Goal: Task Accomplishment & Management: Complete application form

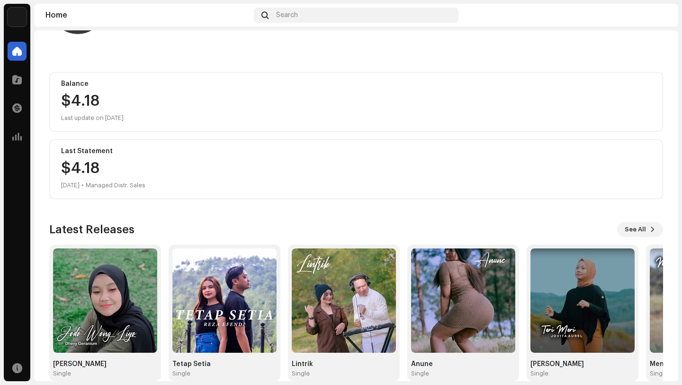
scroll to position [83, 0]
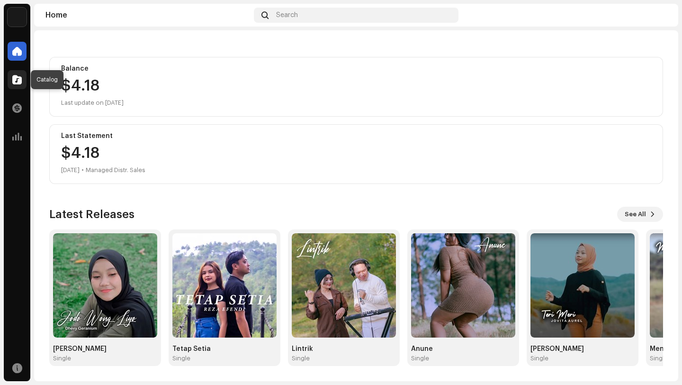
click at [18, 80] on span at bounding box center [16, 80] width 9 height 8
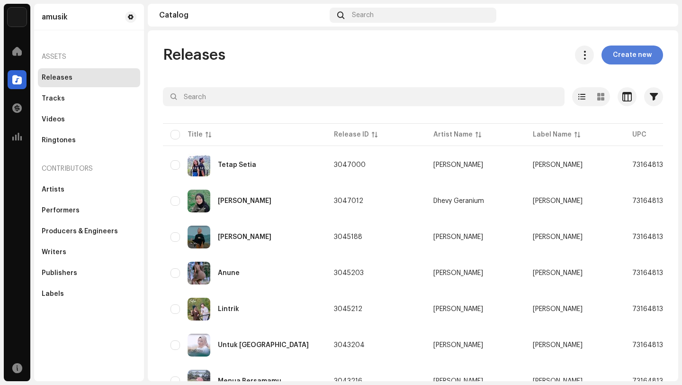
click at [625, 54] on span "Create new" at bounding box center [632, 54] width 39 height 19
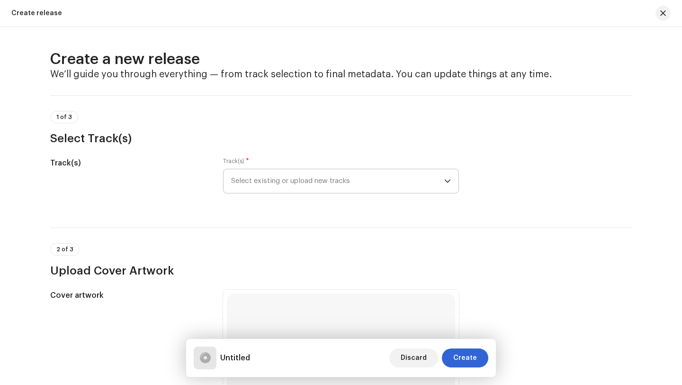
click at [357, 178] on span "Select existing or upload new tracks" at bounding box center [337, 181] width 213 height 24
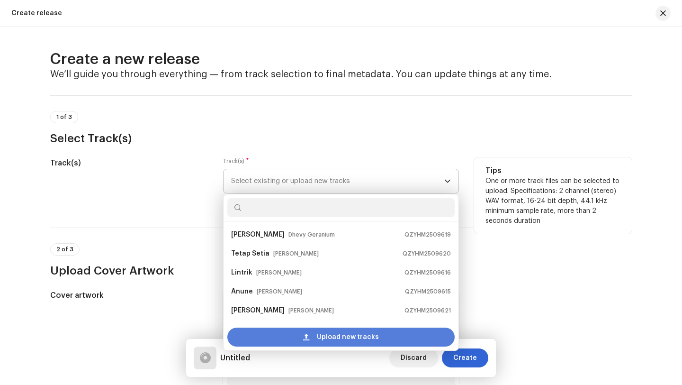
scroll to position [15, 0]
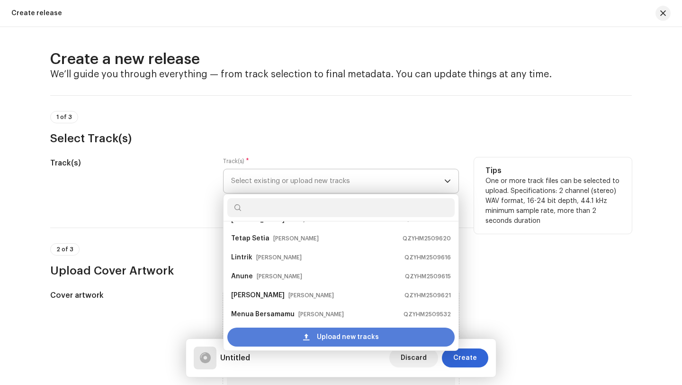
click at [325, 337] on span "Upload new tracks" at bounding box center [348, 336] width 62 height 19
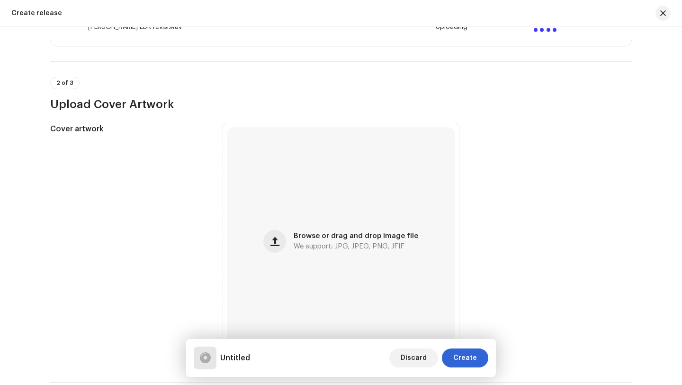
scroll to position [263, 0]
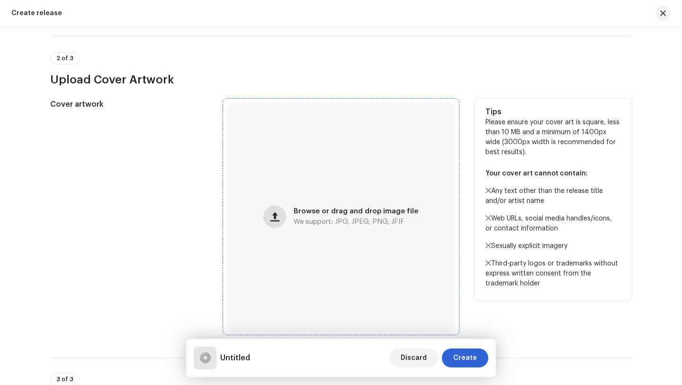
click at [276, 217] on span "button" at bounding box center [275, 217] width 9 height 8
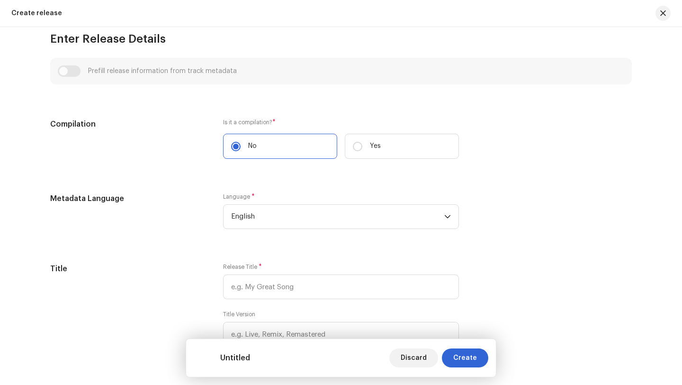
scroll to position [633, 0]
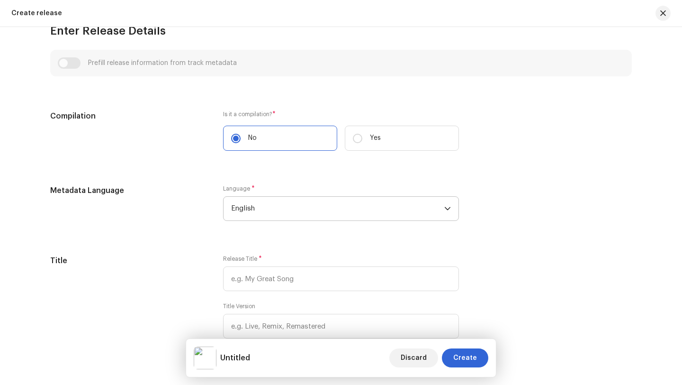
click at [272, 208] on span "English" at bounding box center [337, 209] width 213 height 24
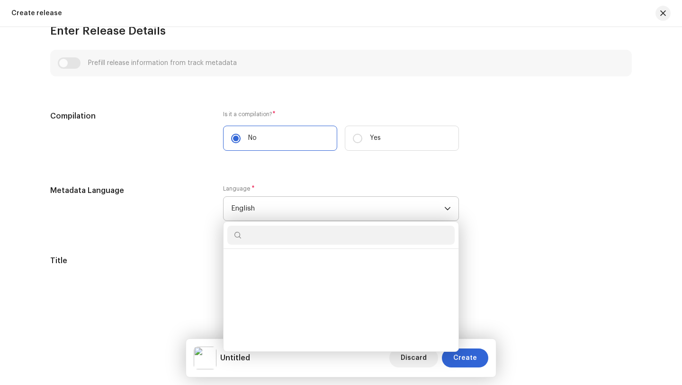
scroll to position [876, 0]
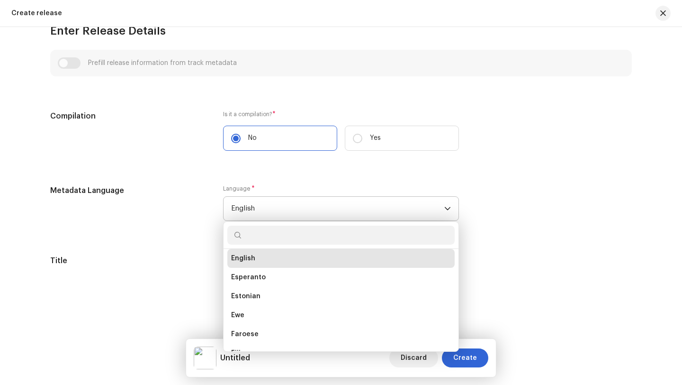
click at [264, 235] on input "text" at bounding box center [340, 235] width 227 height 19
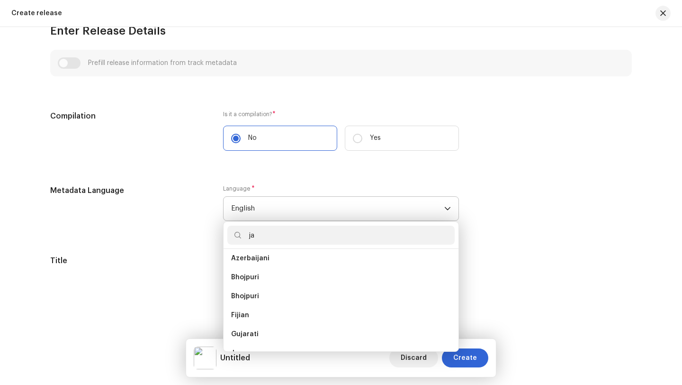
scroll to position [0, 0]
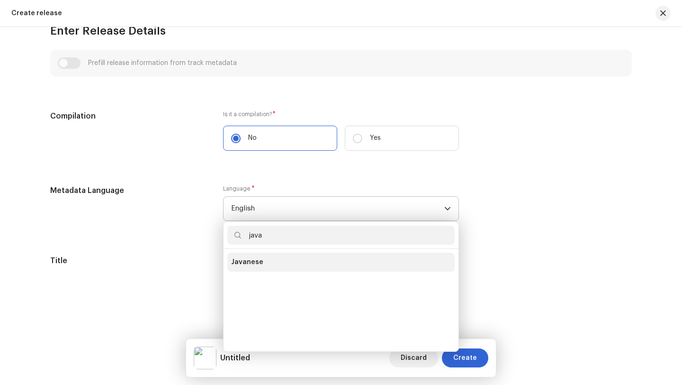
type input "java"
click at [249, 261] on span "Javanese" at bounding box center [247, 261] width 32 height 9
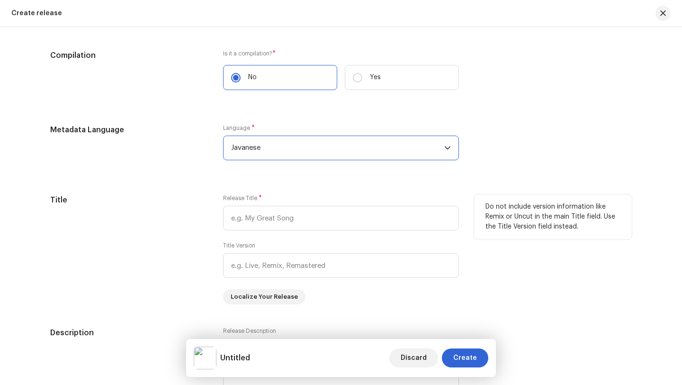
scroll to position [694, 0]
click at [298, 217] on input "text" at bounding box center [341, 217] width 236 height 25
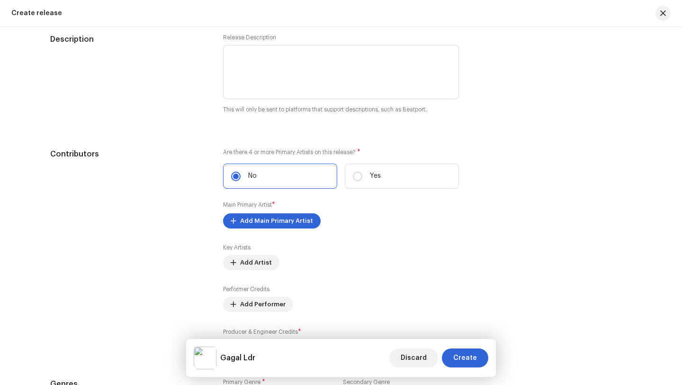
scroll to position [996, 0]
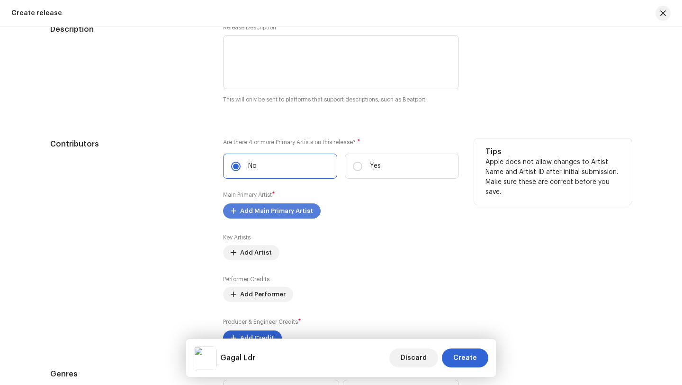
type input "Gagal Ldr"
click at [261, 212] on span "Add Main Primary Artist" at bounding box center [276, 210] width 73 height 19
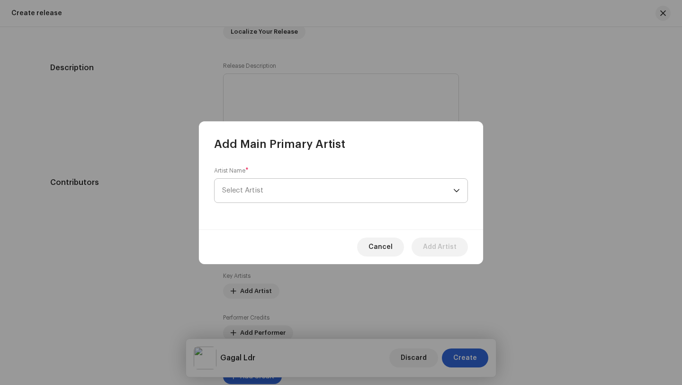
scroll to position [1034, 0]
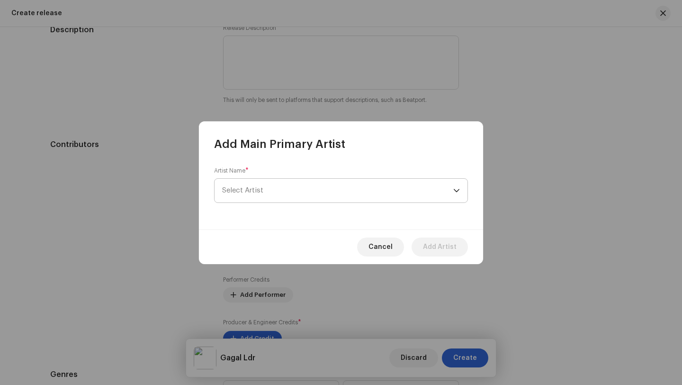
click at [271, 190] on span "Select Artist" at bounding box center [337, 191] width 231 height 24
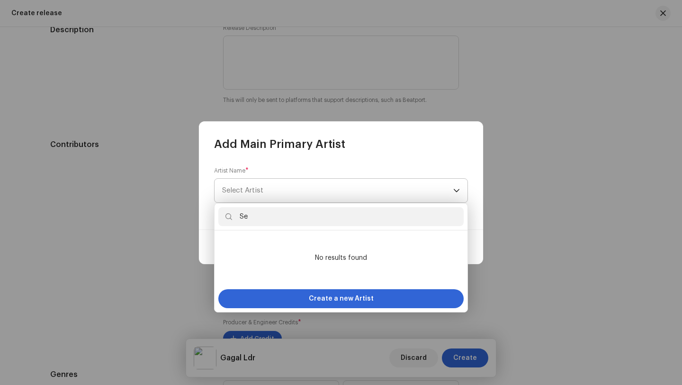
type input "S"
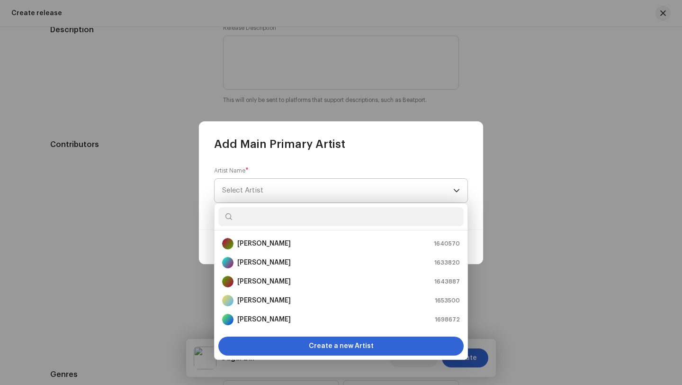
type input "F"
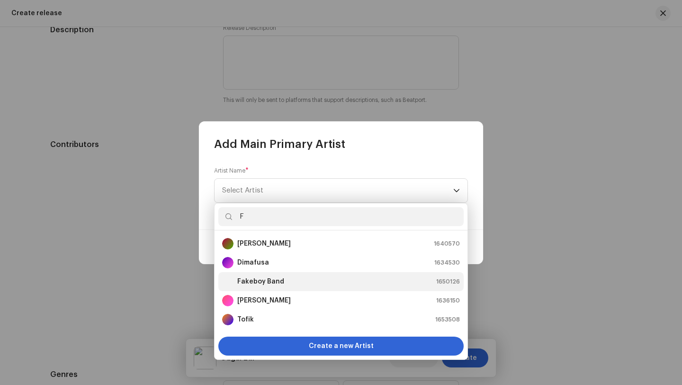
click at [257, 282] on strong "Fakeboy Band" at bounding box center [260, 281] width 47 height 9
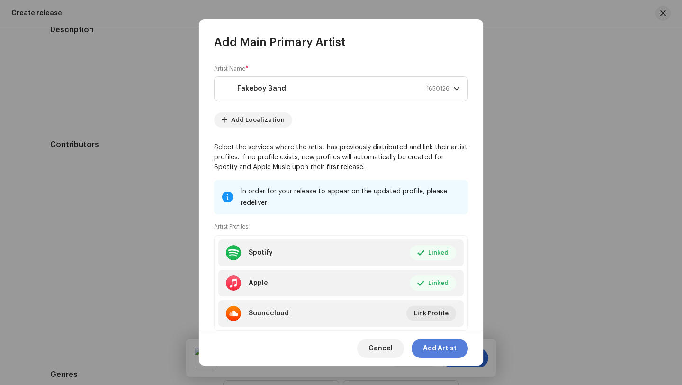
click at [436, 348] on span "Add Artist" at bounding box center [440, 348] width 34 height 19
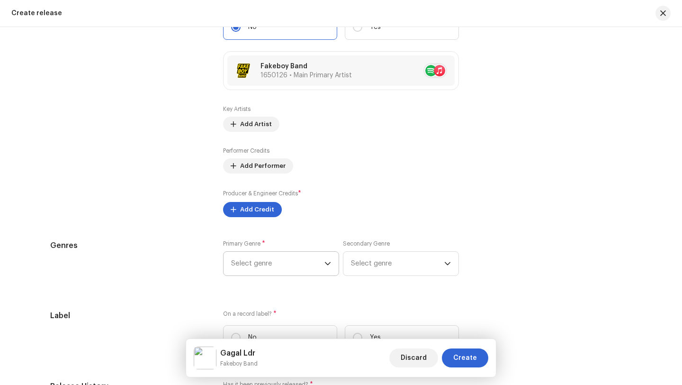
scroll to position [1175, 0]
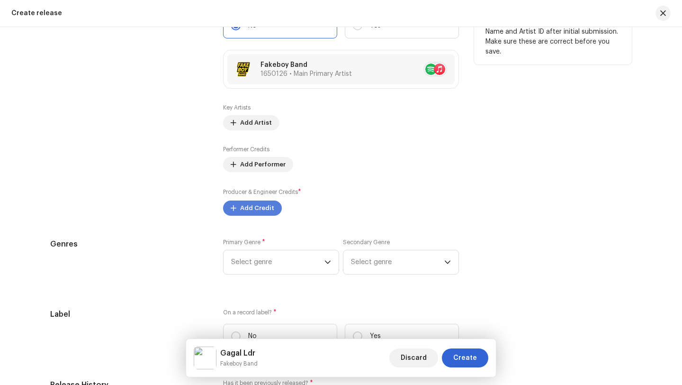
click at [240, 208] on span "Add Credit" at bounding box center [257, 208] width 34 height 19
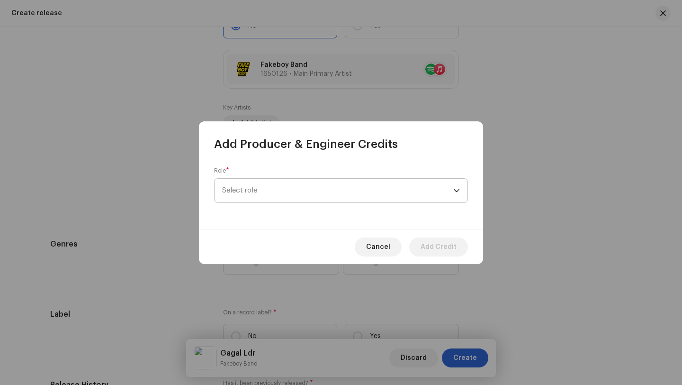
click at [257, 193] on span "Select role" at bounding box center [337, 191] width 231 height 24
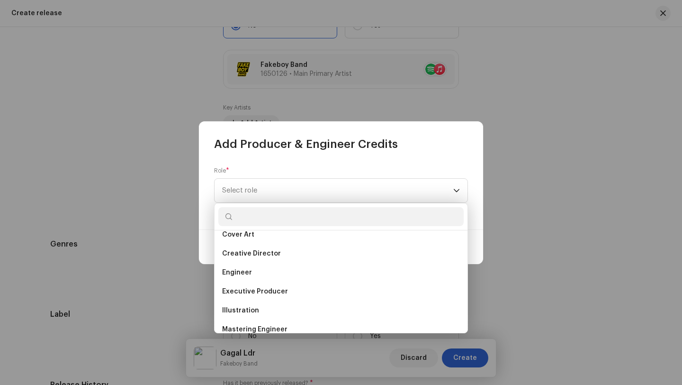
scroll to position [179, 0]
click at [239, 289] on span "Executive Producer" at bounding box center [255, 292] width 66 height 9
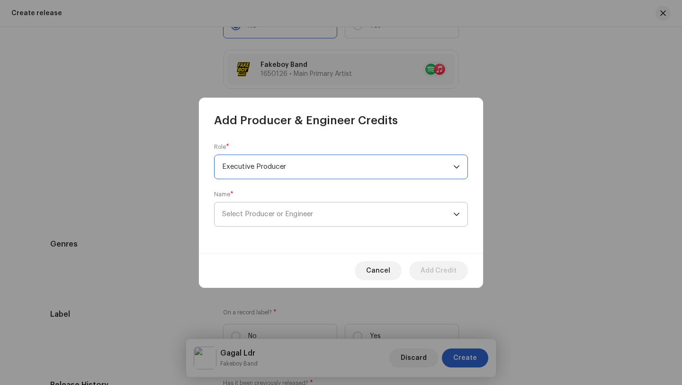
click at [265, 212] on span "Select Producer or Engineer" at bounding box center [267, 213] width 91 height 7
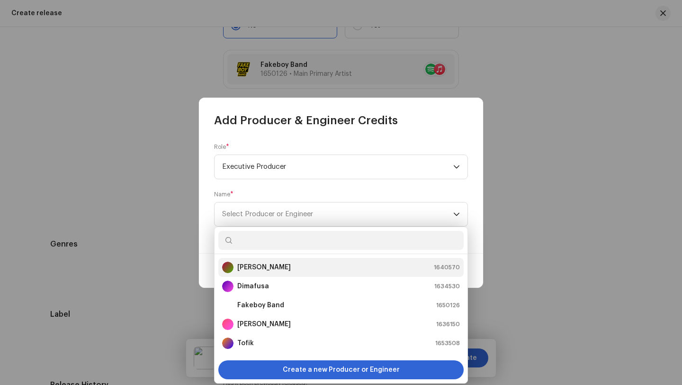
click at [267, 267] on strong "[PERSON_NAME]" at bounding box center [264, 266] width 54 height 9
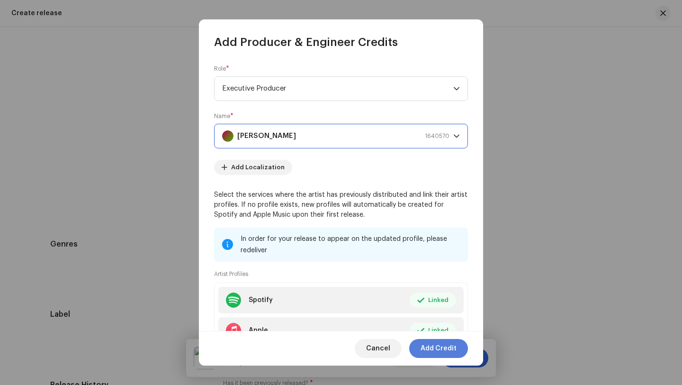
click at [436, 348] on span "Add Credit" at bounding box center [439, 348] width 36 height 19
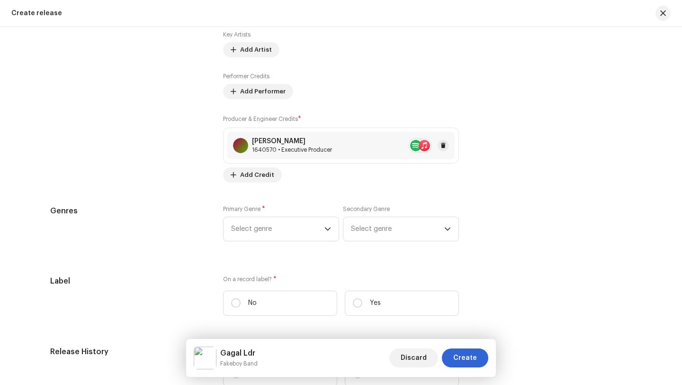
scroll to position [1263, 0]
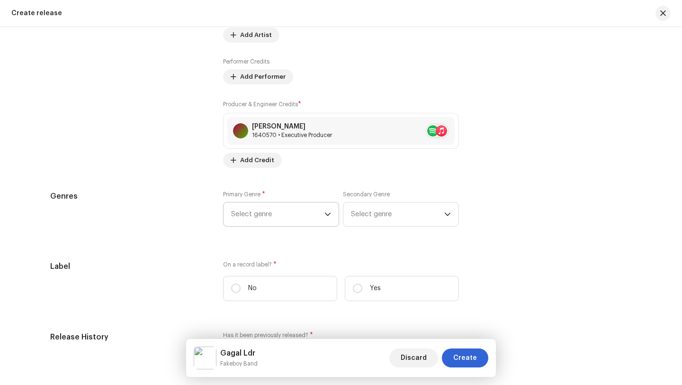
click at [325, 216] on icon "dropdown trigger" at bounding box center [328, 214] width 7 height 7
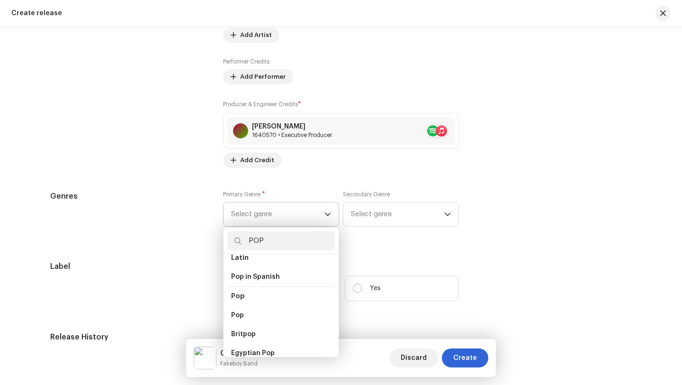
scroll to position [335, 0]
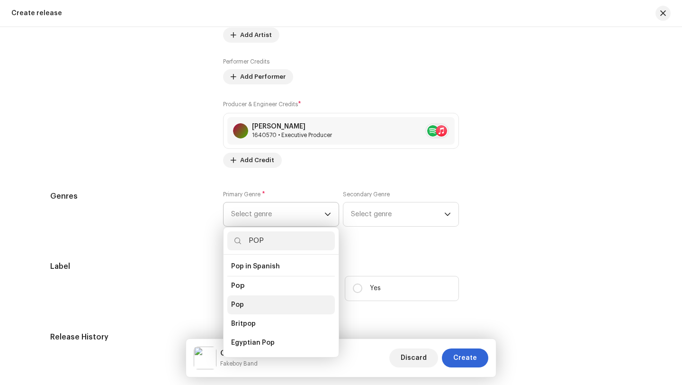
type input "POP"
click at [237, 300] on span "Pop" at bounding box center [237, 304] width 13 height 9
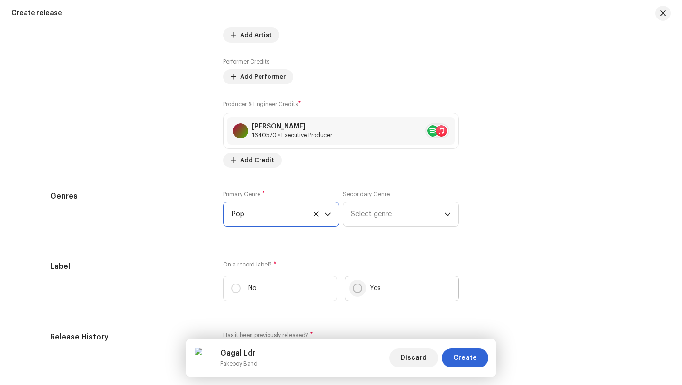
click at [357, 290] on input "Yes" at bounding box center [357, 287] width 9 height 9
radio input "true"
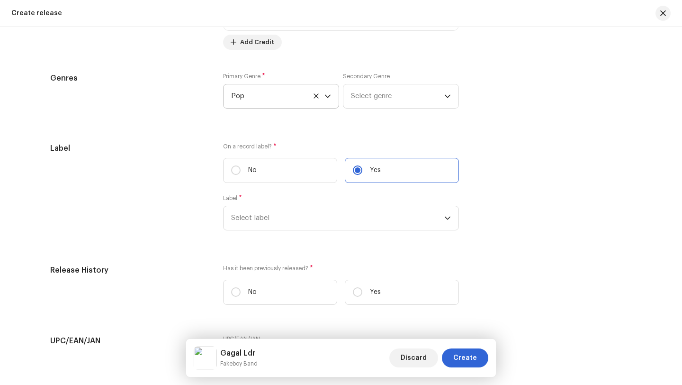
scroll to position [1388, 0]
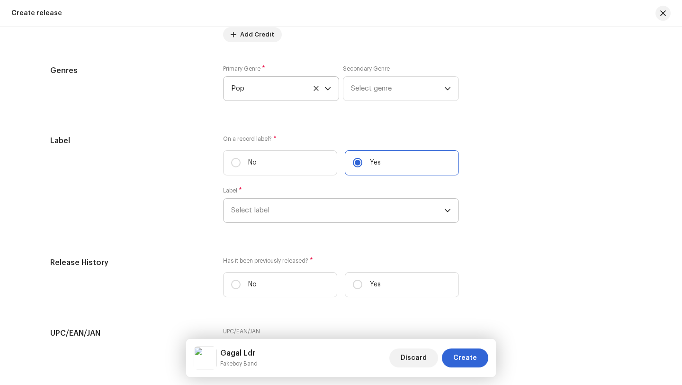
click at [276, 213] on span "Select label" at bounding box center [337, 211] width 213 height 24
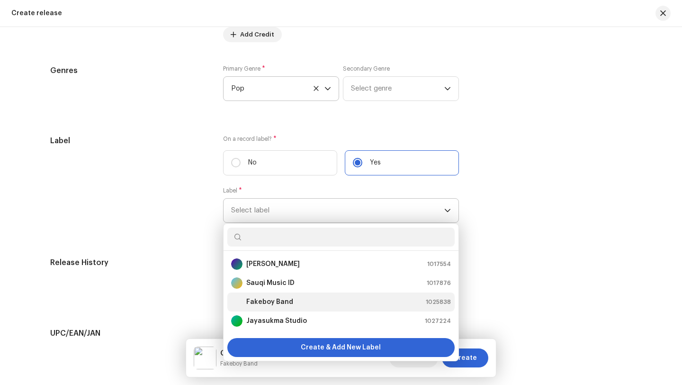
click at [273, 304] on strong "Fakeboy Band" at bounding box center [269, 301] width 47 height 9
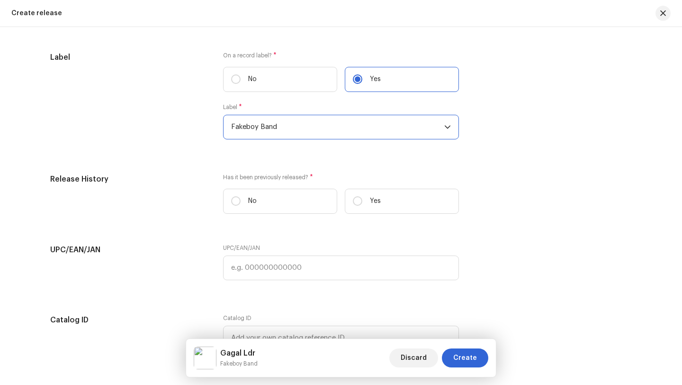
scroll to position [1472, 0]
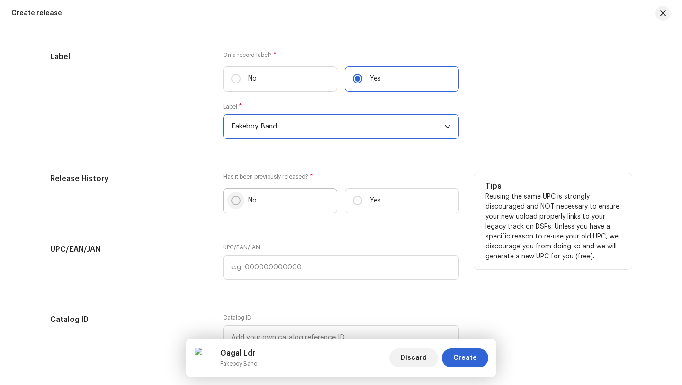
click at [234, 202] on input "No" at bounding box center [235, 200] width 9 height 9
radio input "true"
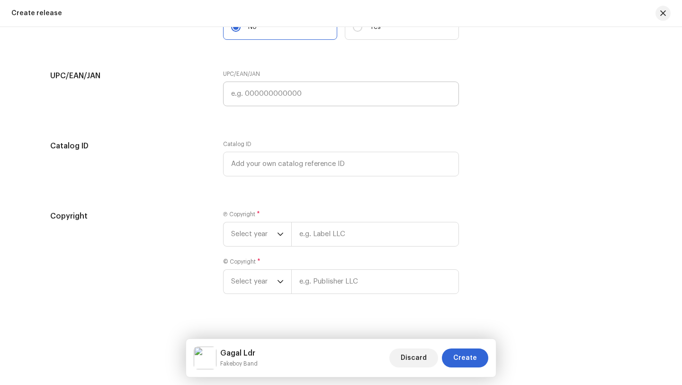
scroll to position [1648, 0]
click at [278, 233] on icon "dropdown trigger" at bounding box center [281, 230] width 6 height 3
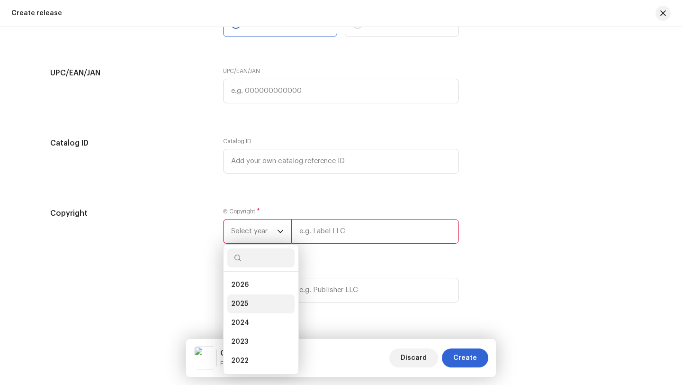
click at [242, 307] on span "2025" at bounding box center [239, 303] width 17 height 9
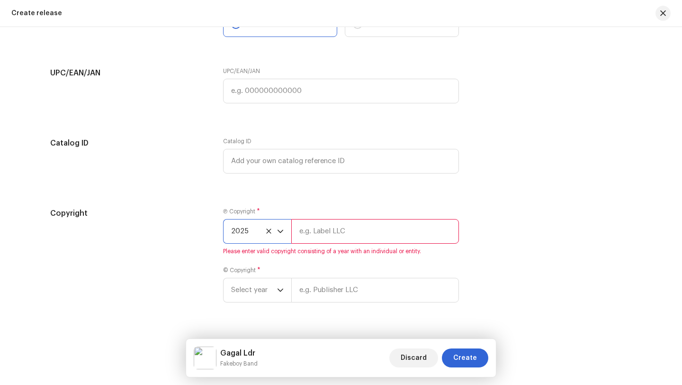
click at [308, 235] on input "text" at bounding box center [375, 231] width 168 height 25
type input "Fakeboy Band"
click at [277, 293] on p-select "Select year" at bounding box center [257, 290] width 68 height 25
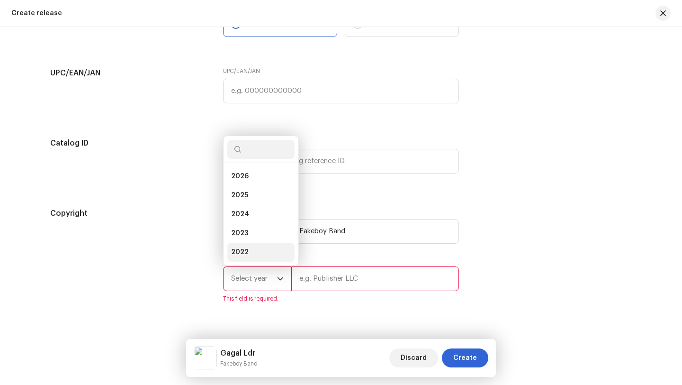
scroll to position [15, 0]
click at [239, 183] on span "2025" at bounding box center [239, 179] width 17 height 9
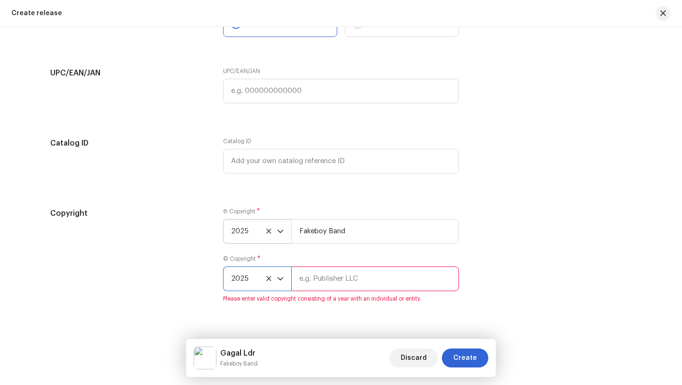
click at [300, 280] on input "text" at bounding box center [375, 278] width 168 height 25
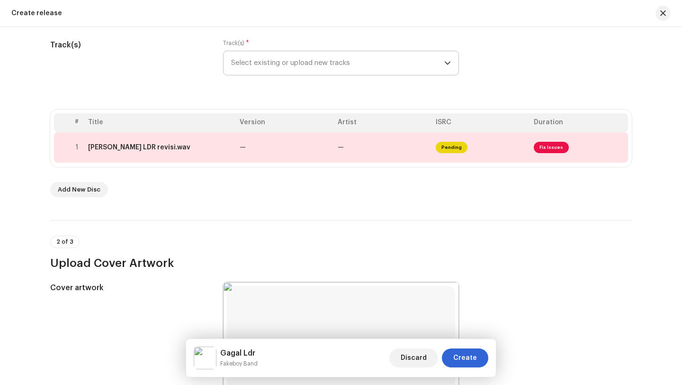
scroll to position [0, 0]
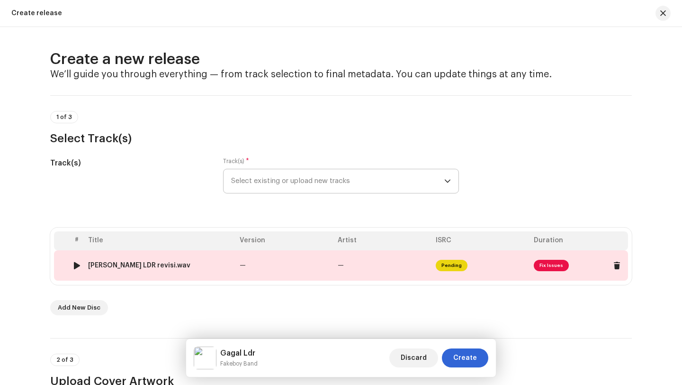
type input "Fakeboy Band"
click at [399, 263] on td "—" at bounding box center [383, 265] width 98 height 30
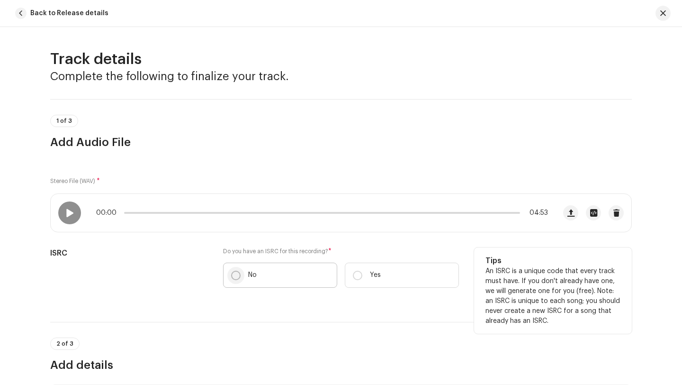
click at [235, 275] on input "No" at bounding box center [235, 275] width 9 height 9
radio input "true"
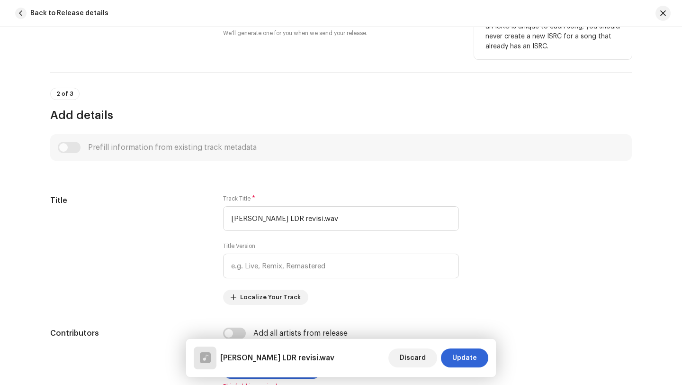
scroll to position [320, 0]
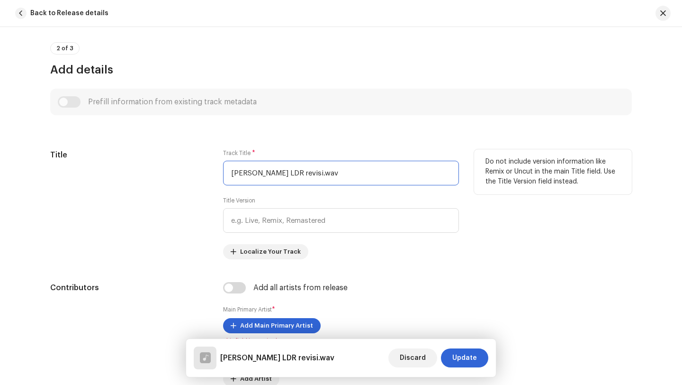
drag, startPoint x: 322, startPoint y: 176, endPoint x: 206, endPoint y: 177, distance: 116.1
click at [206, 177] on div "Title Track Title * [PERSON_NAME] LDR revisi.wav Title Version Localize Your Tr…" at bounding box center [341, 204] width 582 height 110
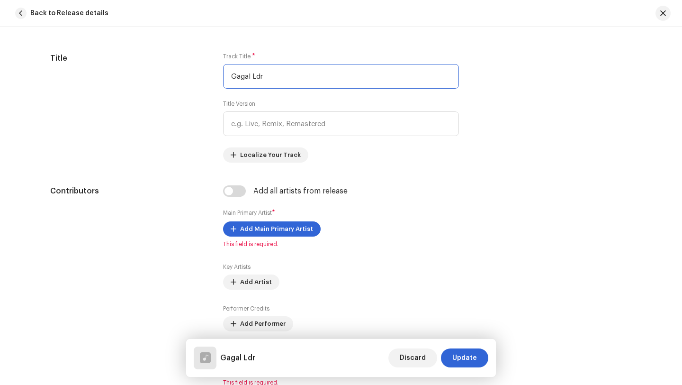
scroll to position [425, 0]
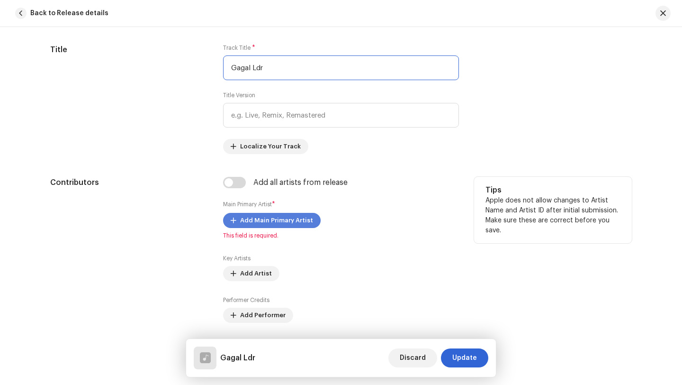
type input "Gagal Ldr"
click at [262, 220] on span "Add Main Primary Artist" at bounding box center [276, 220] width 73 height 19
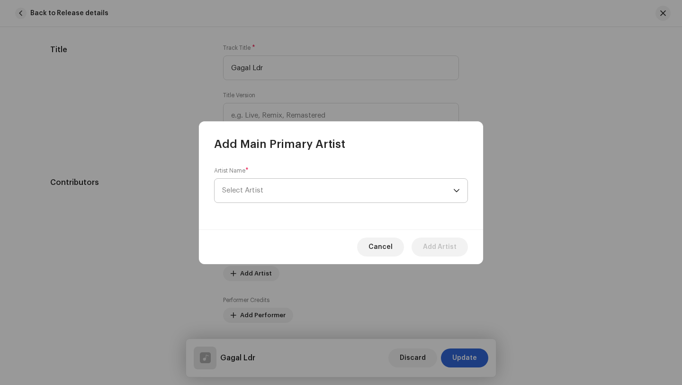
click at [263, 189] on span "Select Artist" at bounding box center [337, 191] width 231 height 24
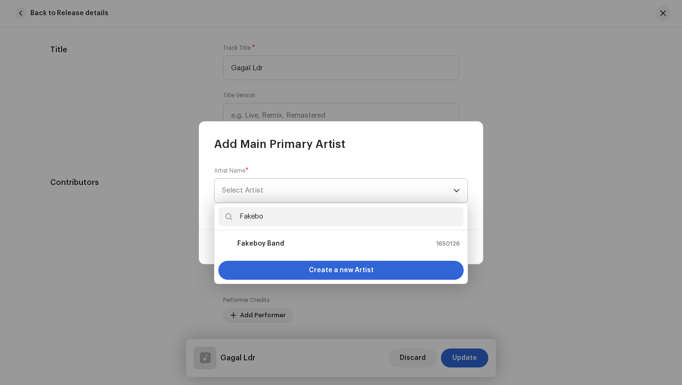
type input "Fakeboy"
click at [257, 245] on strong "Fakeboy Band" at bounding box center [260, 243] width 47 height 9
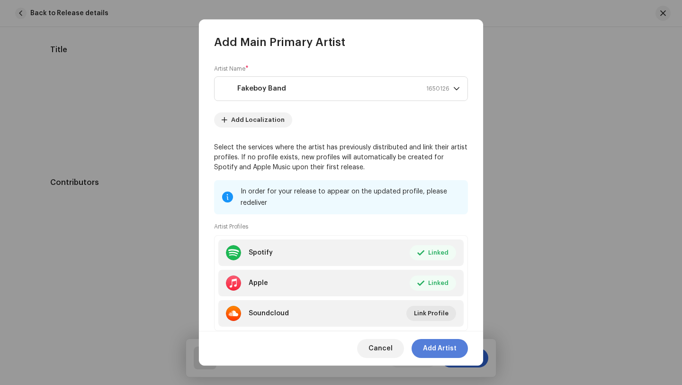
click at [440, 350] on span "Add Artist" at bounding box center [440, 348] width 34 height 19
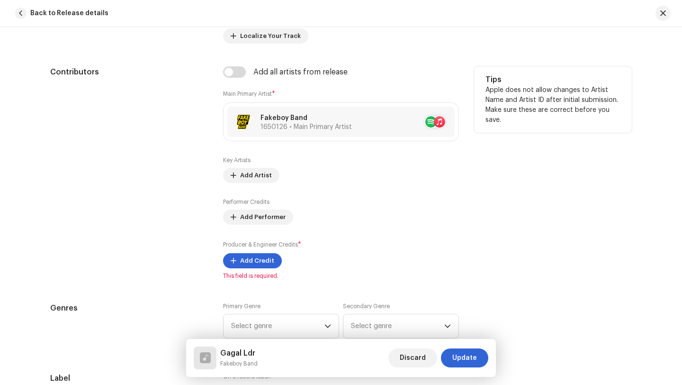
scroll to position [542, 0]
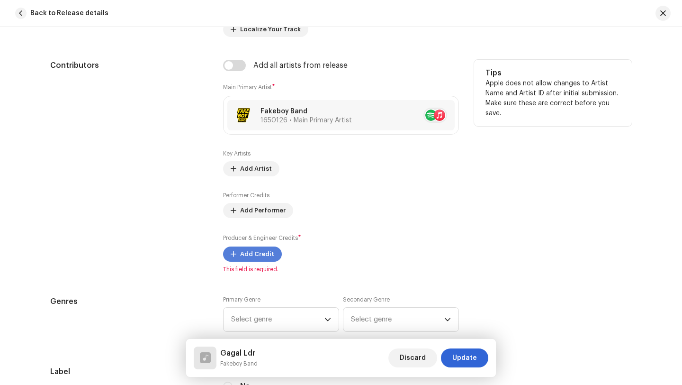
click at [248, 255] on span "Add Credit" at bounding box center [257, 253] width 34 height 19
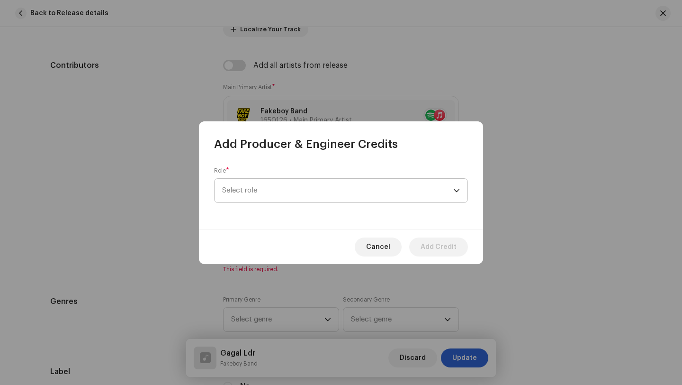
click at [268, 190] on span "Select role" at bounding box center [337, 191] width 231 height 24
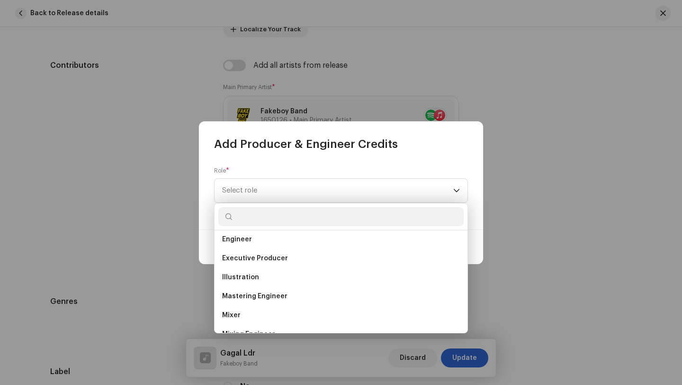
scroll to position [207, 0]
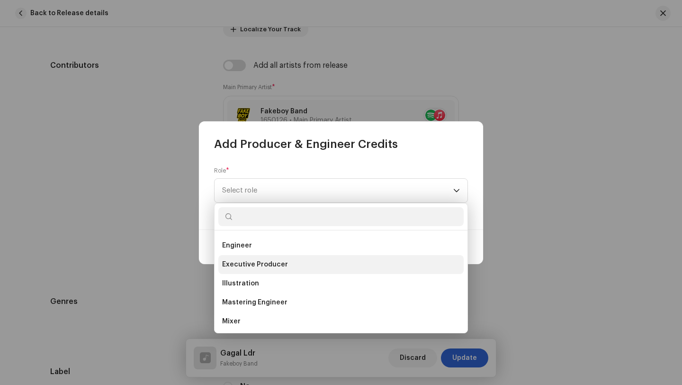
click at [245, 265] on span "Executive Producer" at bounding box center [255, 264] width 66 height 9
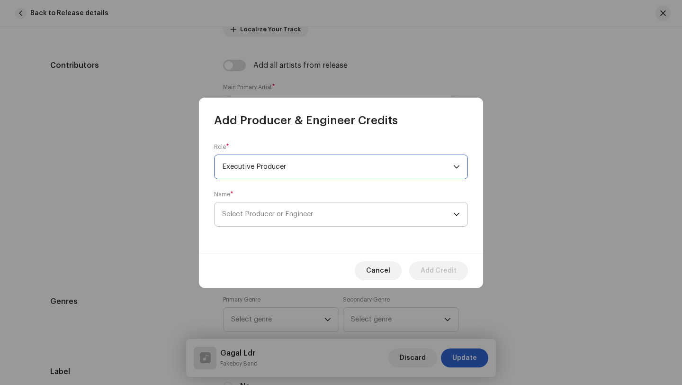
click at [295, 211] on span "Select Producer or Engineer" at bounding box center [267, 213] width 91 height 7
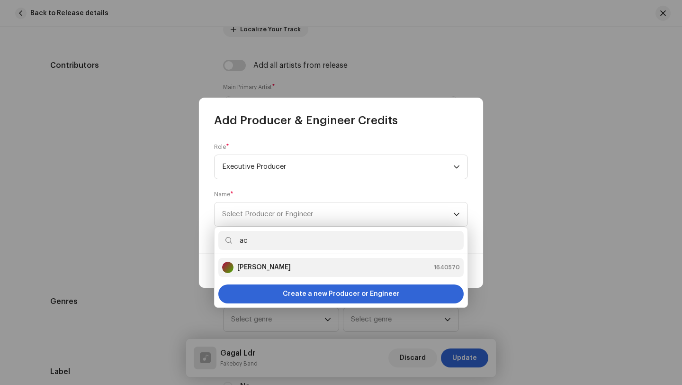
type input "ac"
click at [274, 266] on strong "[PERSON_NAME]" at bounding box center [264, 266] width 54 height 9
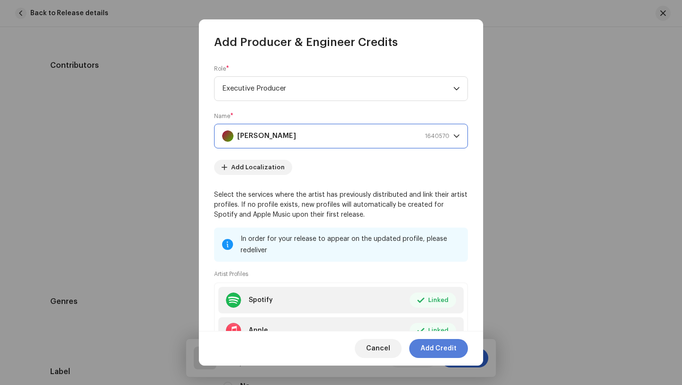
click at [439, 349] on span "Add Credit" at bounding box center [439, 348] width 36 height 19
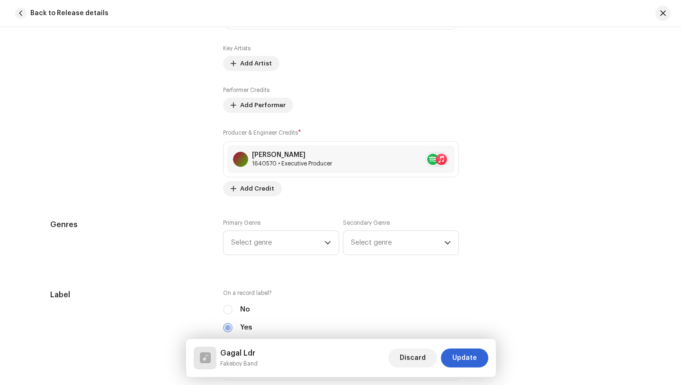
scroll to position [662, 0]
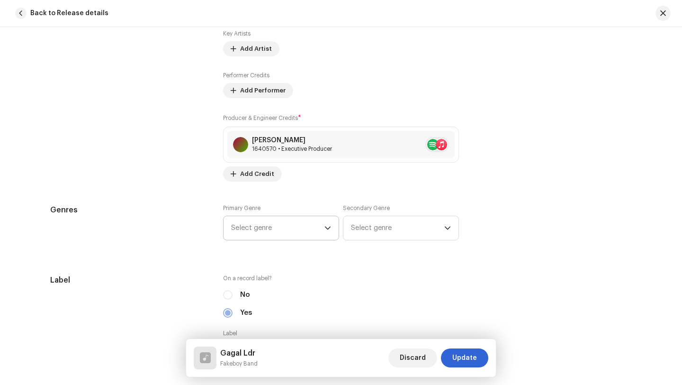
click at [325, 229] on icon "dropdown trigger" at bounding box center [328, 227] width 6 height 3
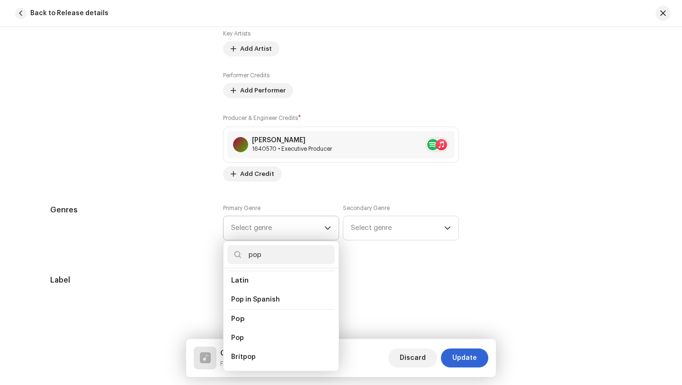
scroll to position [318, 0]
type input "pop"
click at [240, 330] on span "Pop" at bounding box center [237, 334] width 13 height 9
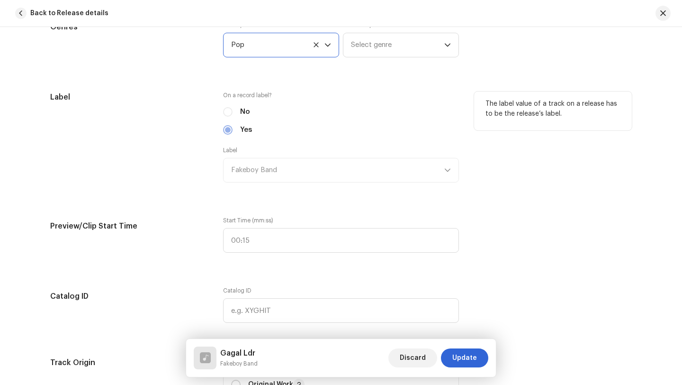
scroll to position [849, 0]
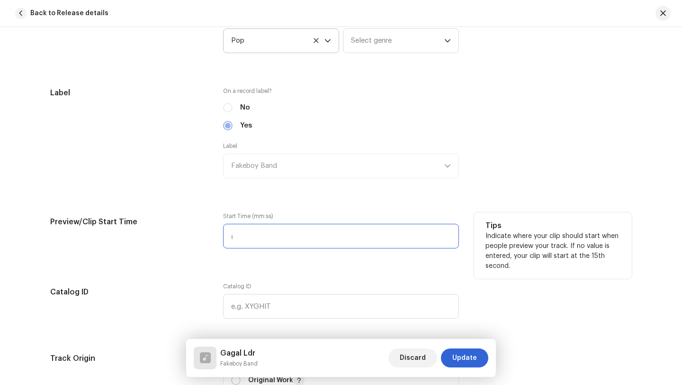
drag, startPoint x: 254, startPoint y: 239, endPoint x: 216, endPoint y: 239, distance: 38.9
click at [216, 239] on div "Preview/Clip Start Time Start Time (mm:ss) : Tips Indicate where your clip shou…" at bounding box center [341, 235] width 582 height 47
type input "01:48"
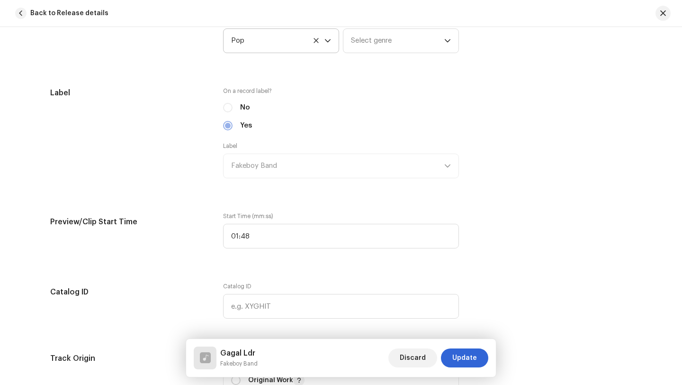
click at [386, 276] on div "Track details Complete the following to finalize your track. 1 of 3 Add Audio F…" at bounding box center [341, 256] width 612 height 2111
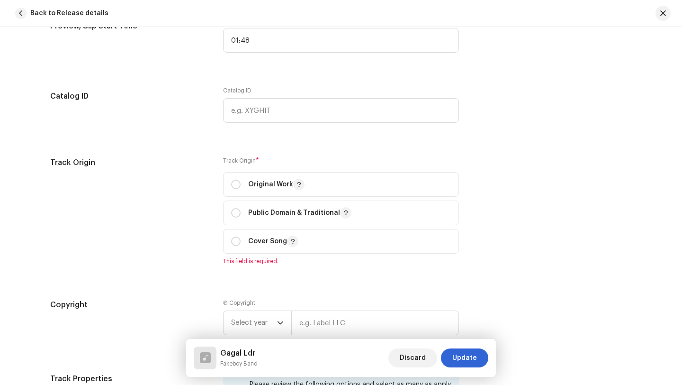
scroll to position [1104, 0]
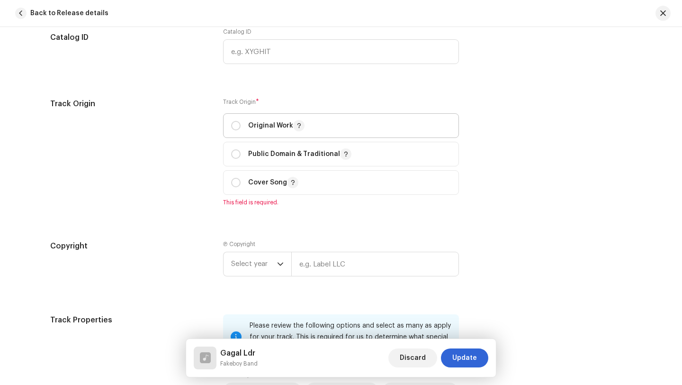
click at [255, 124] on p "Original Work" at bounding box center [276, 125] width 56 height 11
radio input "true"
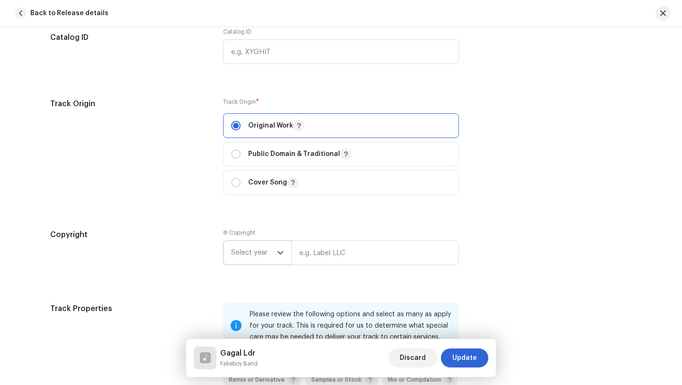
click at [278, 254] on icon "dropdown trigger" at bounding box center [281, 252] width 6 height 3
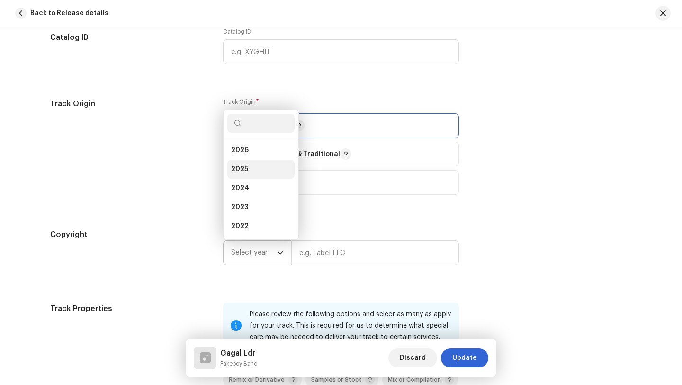
click at [244, 174] on span "2025" at bounding box center [239, 168] width 17 height 9
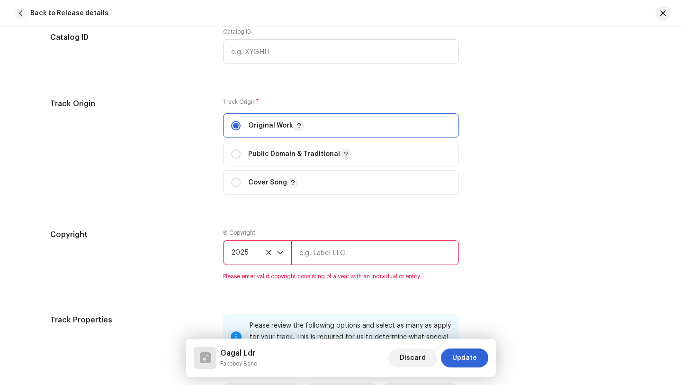
click at [312, 254] on input "text" at bounding box center [375, 252] width 168 height 25
type input "Fakeboy Band"
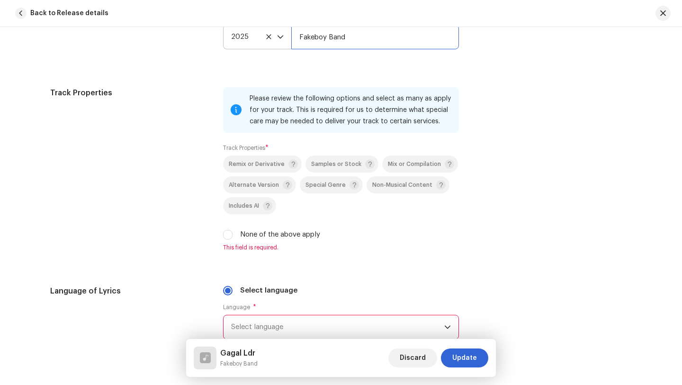
scroll to position [1328, 0]
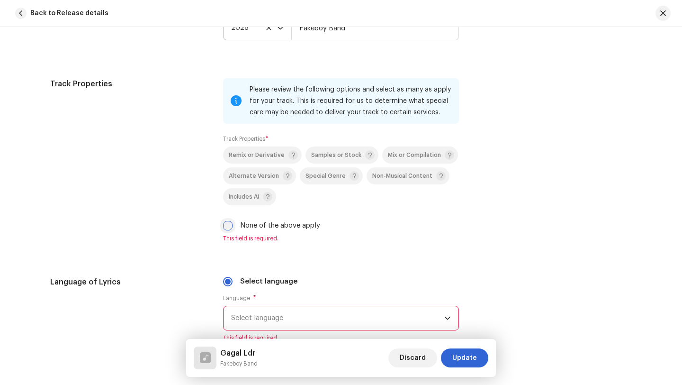
click at [227, 229] on input "None of the above apply" at bounding box center [227, 225] width 9 height 9
checkbox input "true"
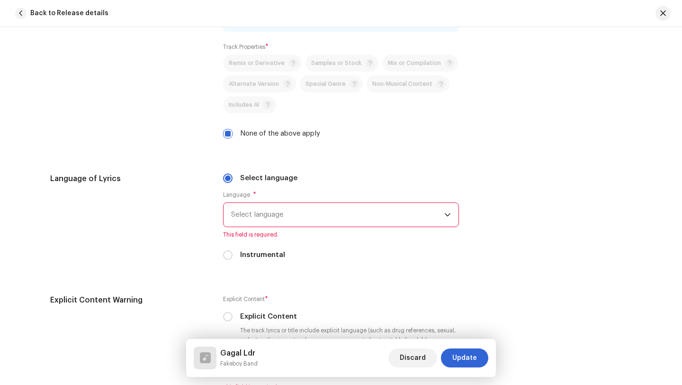
scroll to position [1429, 0]
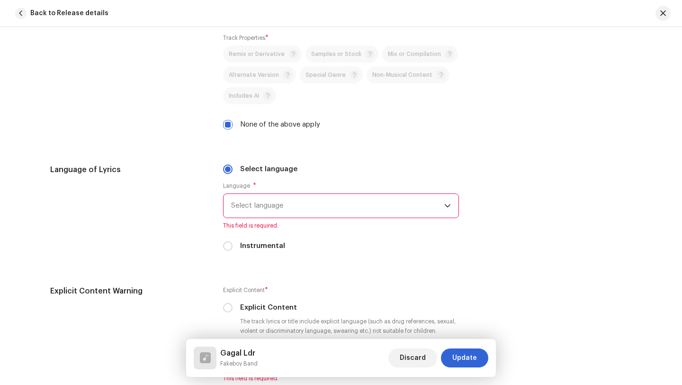
click at [279, 204] on span "Select language" at bounding box center [337, 206] width 213 height 24
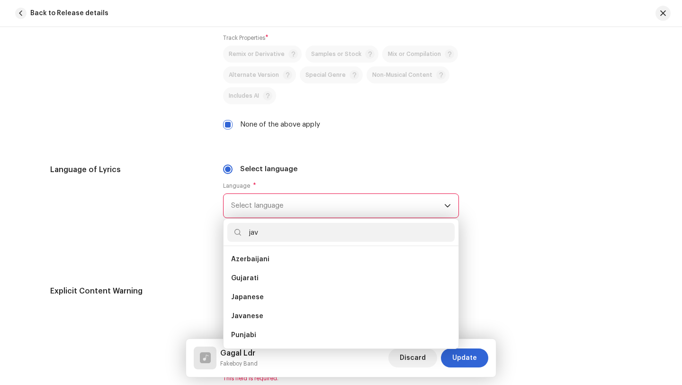
scroll to position [0, 0]
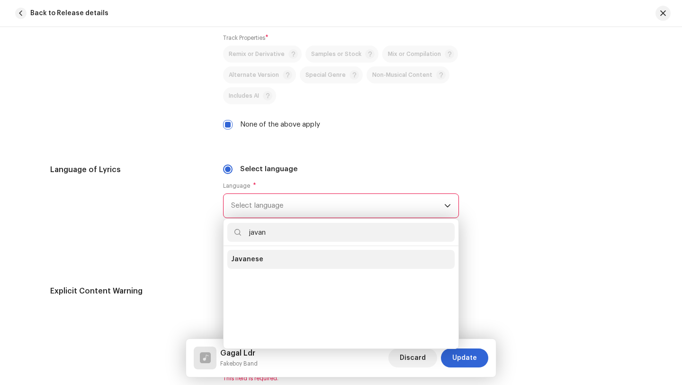
type input "javan"
click at [247, 264] on span "Javanese" at bounding box center [247, 258] width 32 height 9
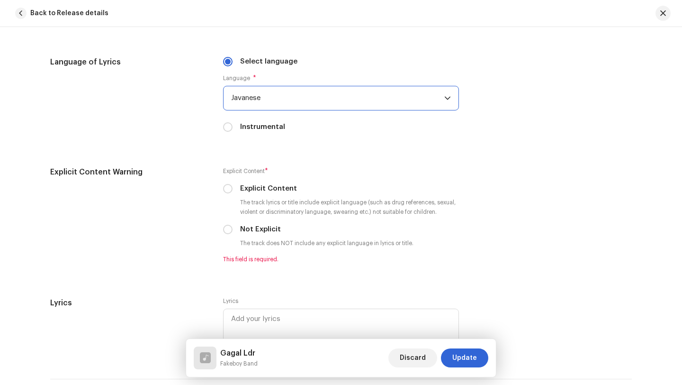
scroll to position [1541, 0]
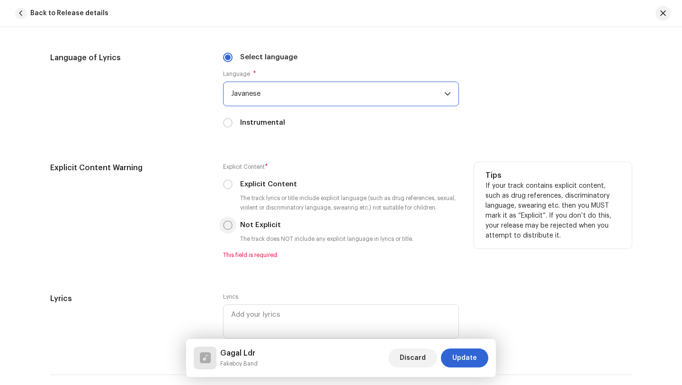
click at [226, 227] on input "Not Explicit" at bounding box center [227, 224] width 9 height 9
radio input "true"
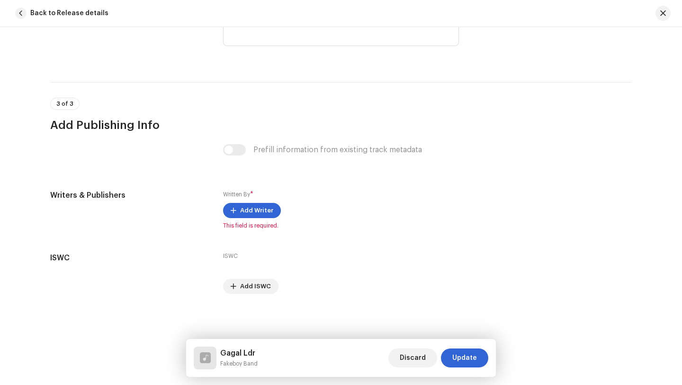
scroll to position [1824, 0]
click at [251, 210] on span "Add Writer" at bounding box center [256, 210] width 33 height 19
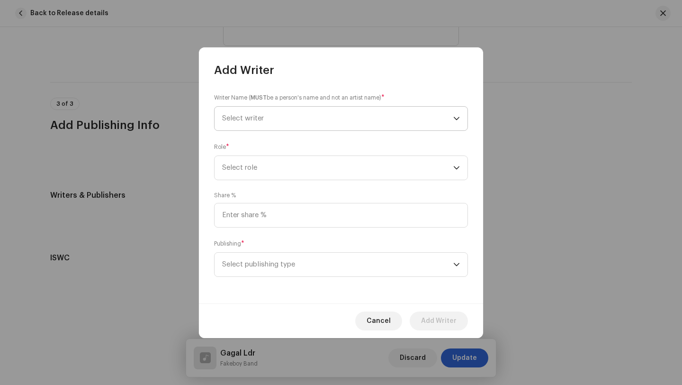
click at [288, 123] on span "Select writer" at bounding box center [337, 119] width 231 height 24
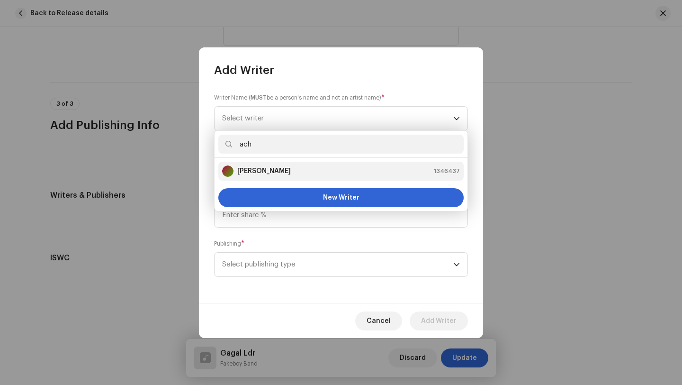
type input "ach"
click at [266, 172] on strong "[PERSON_NAME]" at bounding box center [264, 170] width 54 height 9
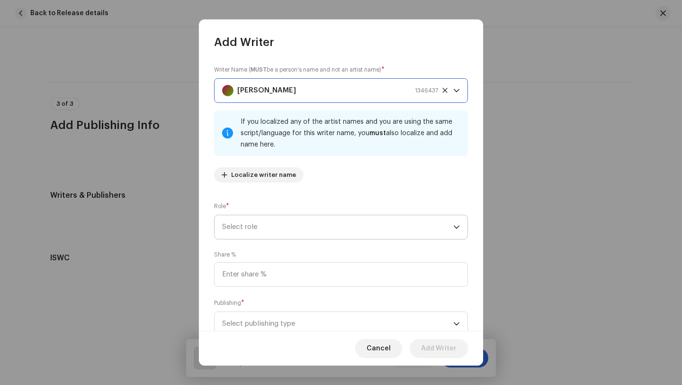
click at [272, 226] on span "Select role" at bounding box center [337, 227] width 231 height 24
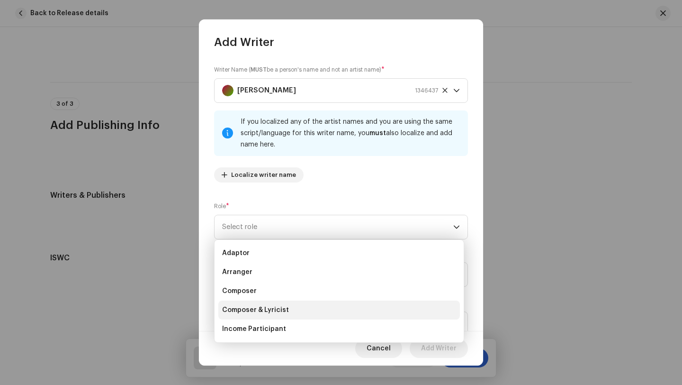
click at [262, 309] on span "Composer & Lyricist" at bounding box center [255, 309] width 67 height 9
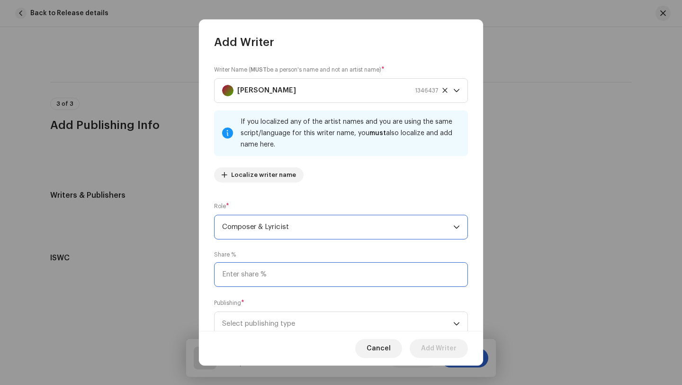
click at [272, 280] on input at bounding box center [341, 274] width 254 height 25
type input "100.00"
click at [319, 325] on span "Select publishing type" at bounding box center [337, 324] width 231 height 24
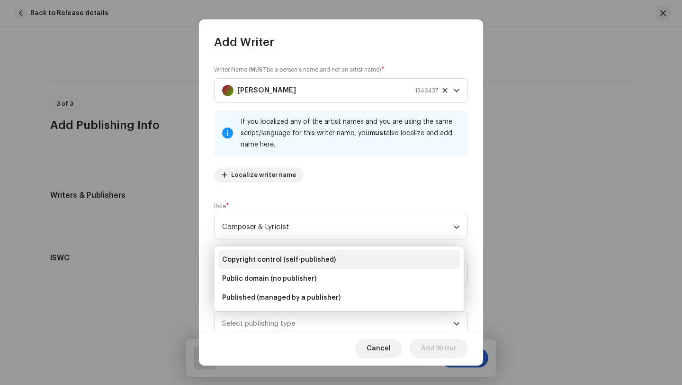
click at [290, 259] on span "Copyright control (self-published)" at bounding box center [279, 259] width 114 height 9
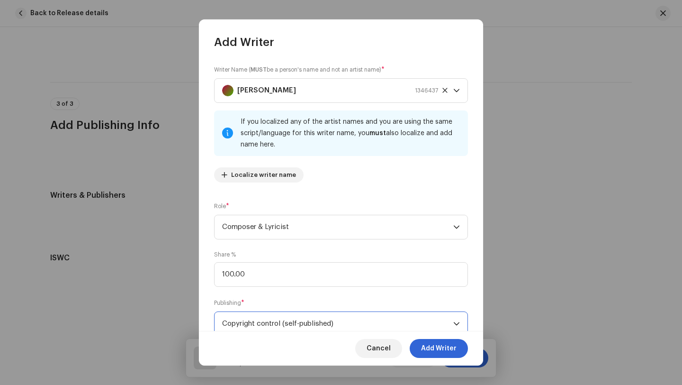
scroll to position [4, 0]
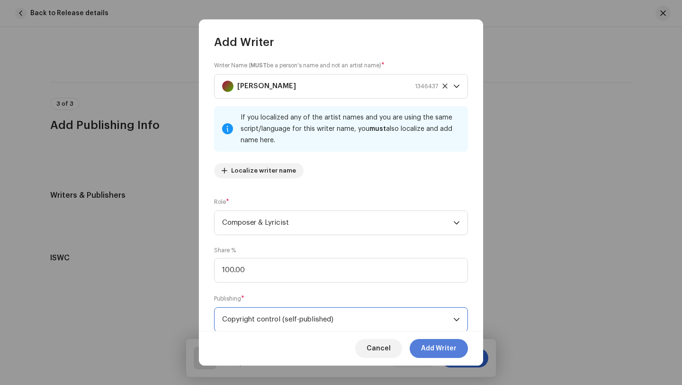
click at [437, 350] on span "Add Writer" at bounding box center [439, 348] width 36 height 19
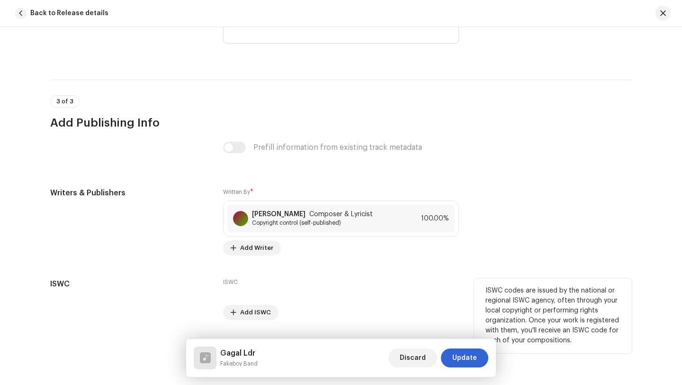
scroll to position [1853, 0]
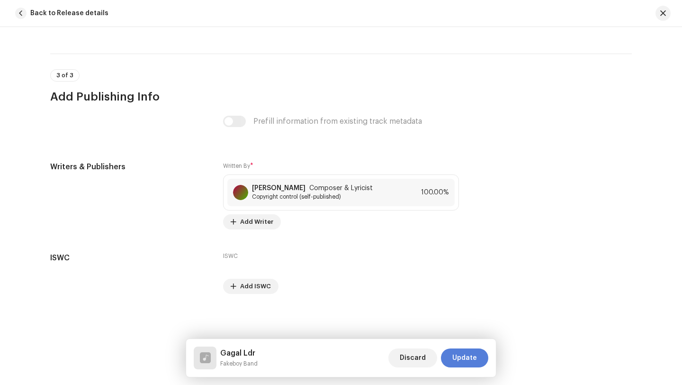
click at [466, 359] on span "Update" at bounding box center [464, 357] width 25 height 19
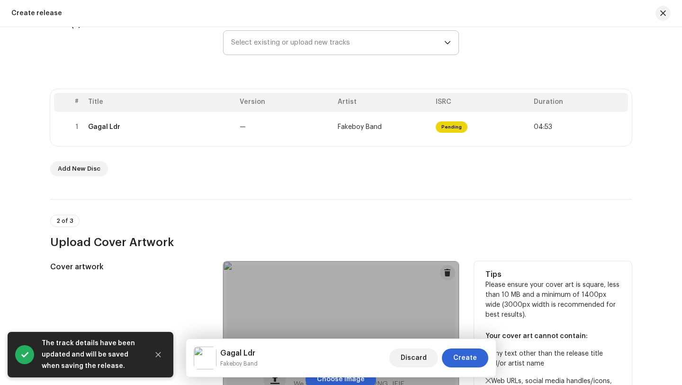
scroll to position [161, 0]
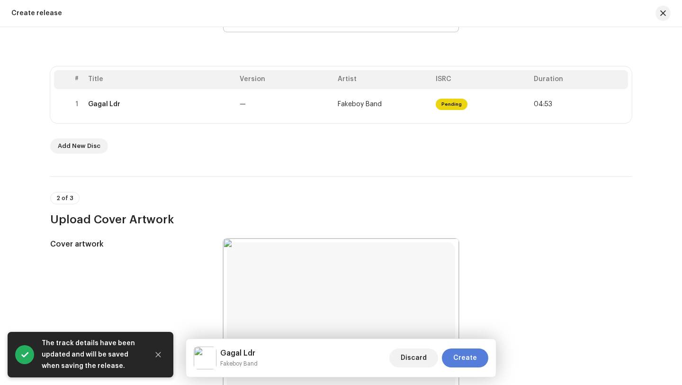
click at [463, 358] on span "Create" at bounding box center [465, 357] width 24 height 19
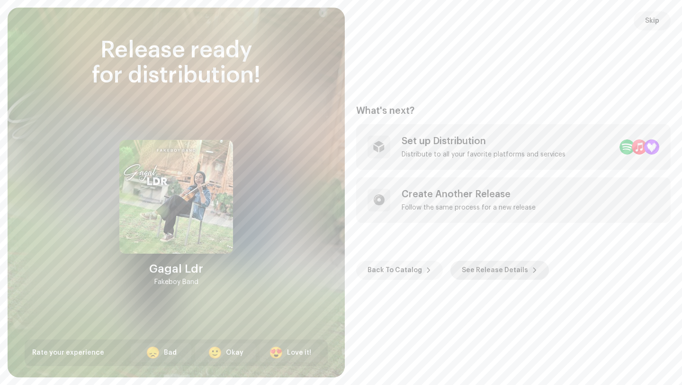
click at [488, 271] on span "See Release Details" at bounding box center [495, 270] width 66 height 19
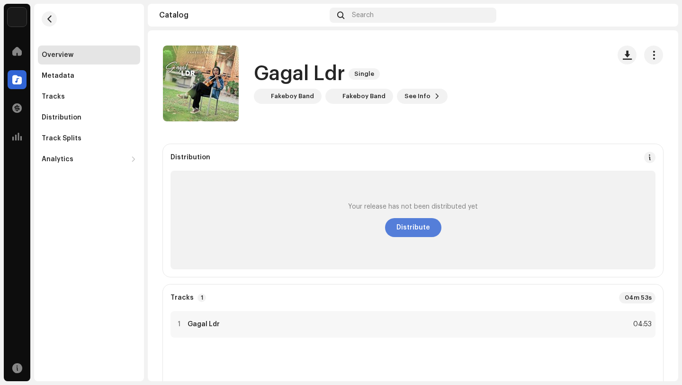
click at [408, 227] on span "Distribute" at bounding box center [414, 227] width 34 height 19
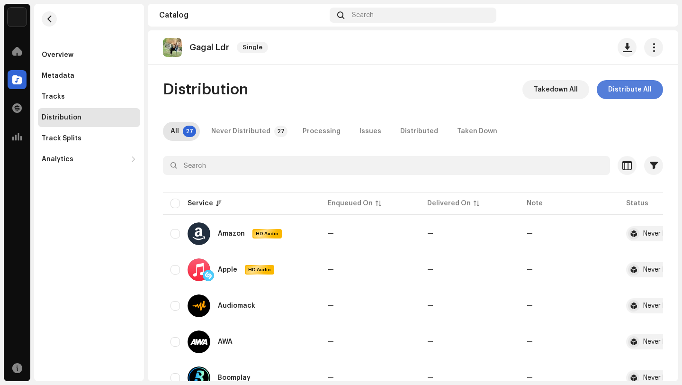
click at [625, 89] on span "Distribute All" at bounding box center [630, 89] width 44 height 19
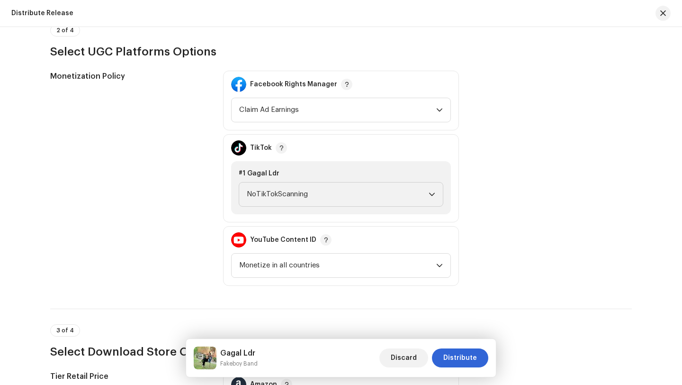
scroll to position [972, 0]
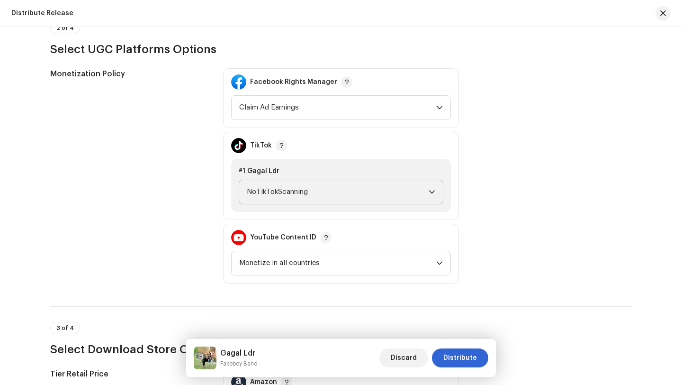
click at [303, 191] on span "NoTikTokScanning" at bounding box center [338, 192] width 182 height 24
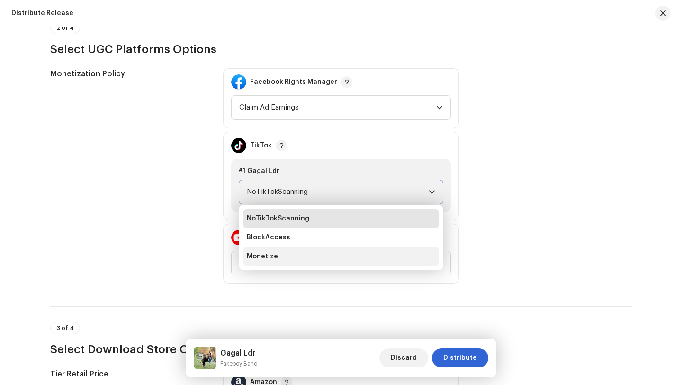
click at [265, 255] on span "Monetize" at bounding box center [262, 256] width 31 height 9
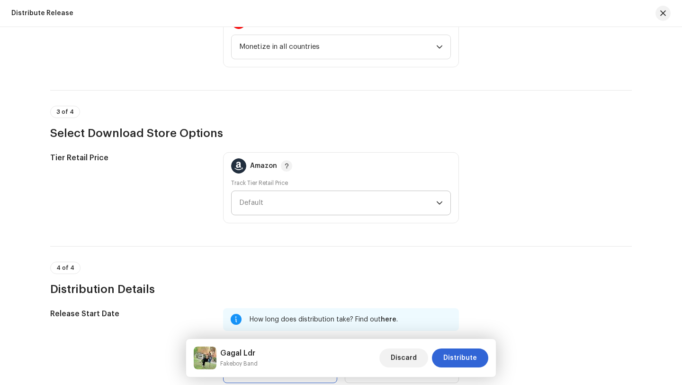
scroll to position [1189, 0]
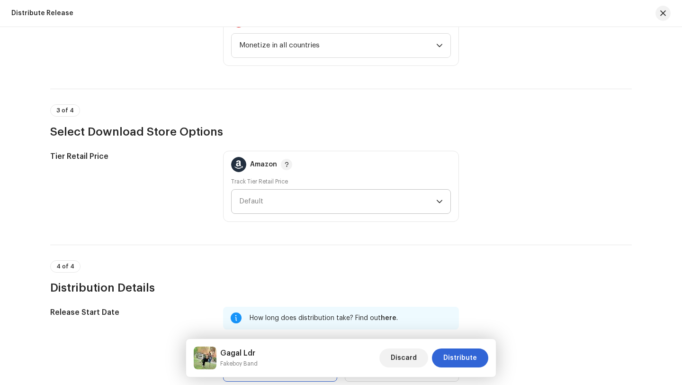
click at [424, 201] on span "Default" at bounding box center [337, 202] width 197 height 24
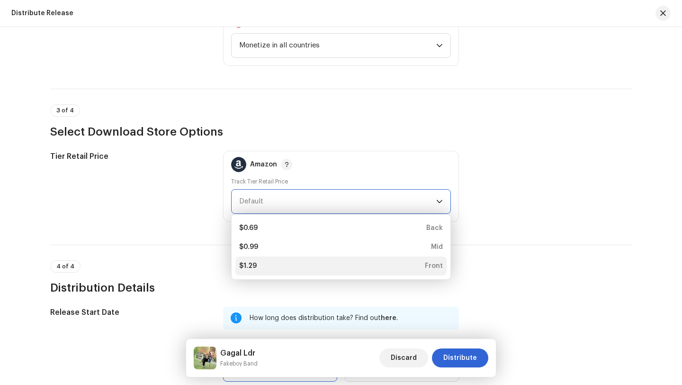
click at [257, 268] on div "$1.29 Front" at bounding box center [341, 265] width 204 height 9
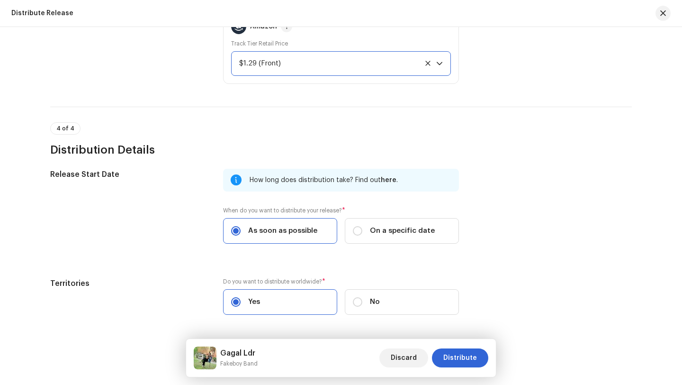
scroll to position [1360, 0]
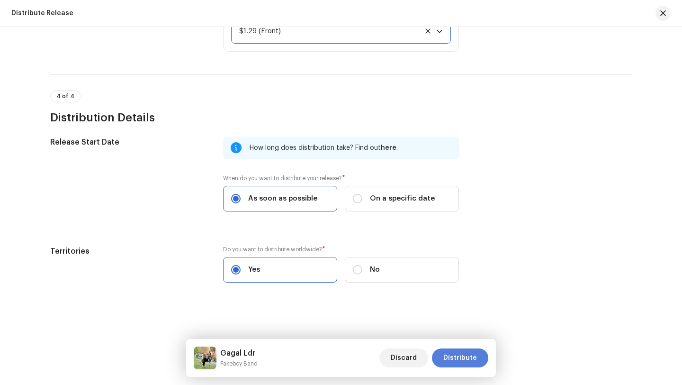
click at [460, 358] on span "Distribute" at bounding box center [460, 357] width 34 height 19
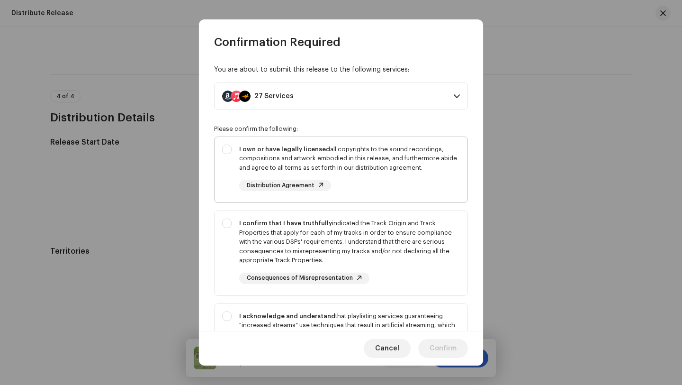
click at [378, 156] on div "I own or have legally licensed all copyrights to the sound recordings, composit…" at bounding box center [349, 159] width 221 height 28
checkbox input "true"
click at [391, 233] on div "I confirm that I have truthfully indicated the Track Origin and Track Propertie…" at bounding box center [349, 241] width 221 height 46
checkbox input "true"
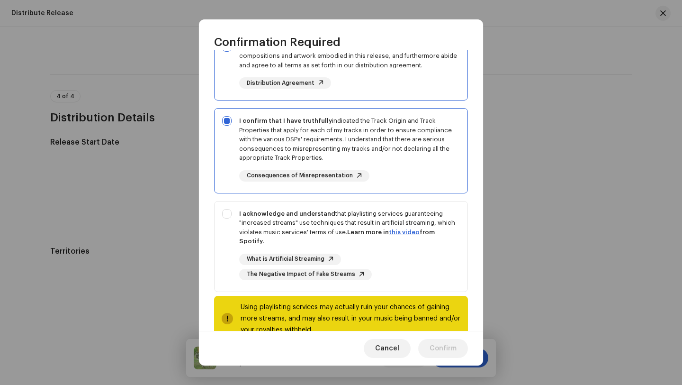
scroll to position [127, 0]
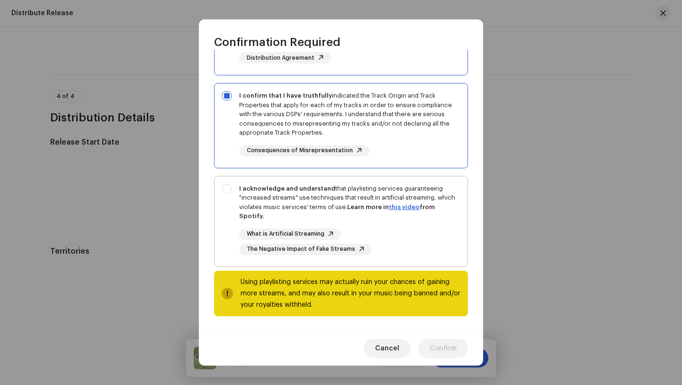
click at [383, 193] on div "I acknowledge and understand that playlisting services guaranteeing "increased …" at bounding box center [349, 202] width 221 height 37
checkbox input "true"
click at [442, 348] on span "Confirm" at bounding box center [443, 348] width 27 height 19
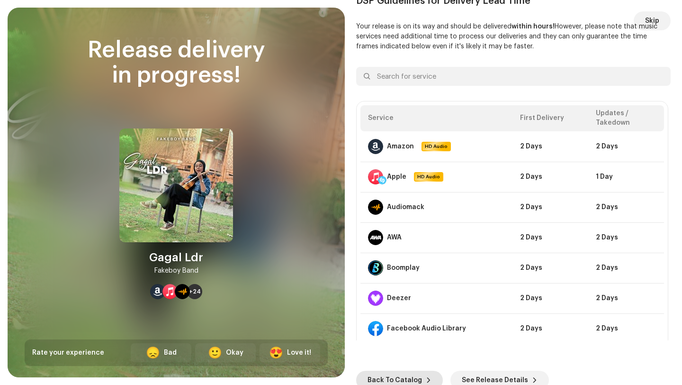
click at [386, 379] on span "Back To Catalog" at bounding box center [395, 380] width 54 height 19
